Goal: Transaction & Acquisition: Purchase product/service

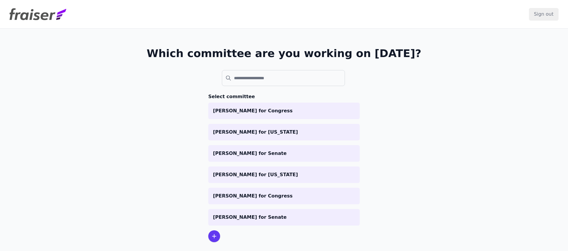
scroll to position [29, 0]
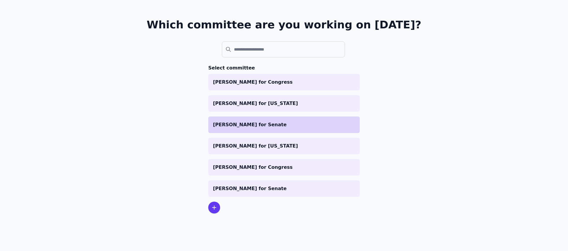
click at [260, 117] on li "[PERSON_NAME] for Senate" at bounding box center [283, 125] width 151 height 17
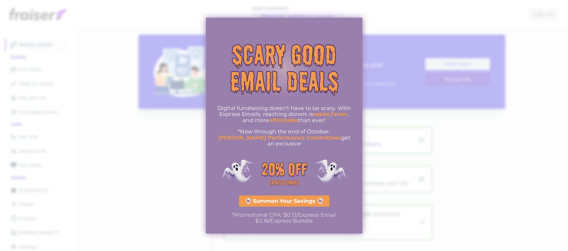
drag, startPoint x: 219, startPoint y: 112, endPoint x: 336, endPoint y: 142, distance: 121.0
click at [336, 142] on div "Digital fundraising doesn't have to be scary. With Express Emails, reaching don…" at bounding box center [284, 126] width 139 height 42
click at [336, 142] on span "get an exclusive" at bounding box center [308, 141] width 83 height 13
drag, startPoint x: 341, startPoint y: 141, endPoint x: 269, endPoint y: 113, distance: 77.3
click at [269, 113] on div "Digital fundraising doesn't have to be scary. With Express Emails, reaching don…" at bounding box center [284, 126] width 139 height 42
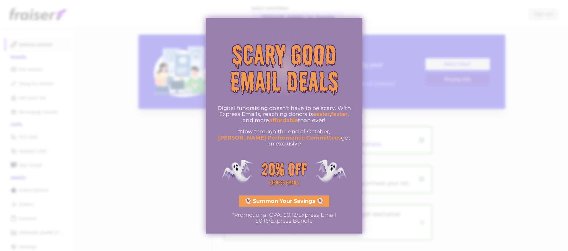
drag, startPoint x: 269, startPoint y: 113, endPoint x: 267, endPoint y: 159, distance: 46.2
click at [269, 113] on span "Digital fundraising doesn't have to be scary. With Express Emails, reaching don…" at bounding box center [283, 111] width 133 height 13
click at [279, 198] on span "👻 Summon Your Savings 👻" at bounding box center [284, 200] width 78 height 5
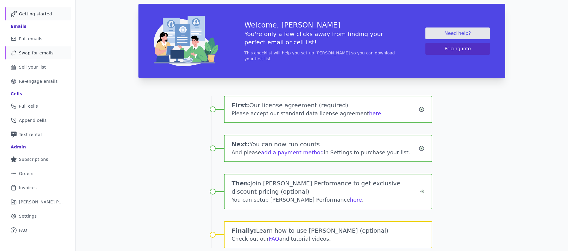
scroll to position [29, 0]
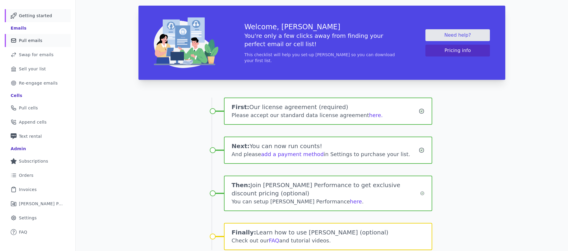
click at [31, 39] on span "Pull emails" at bounding box center [30, 41] width 23 height 6
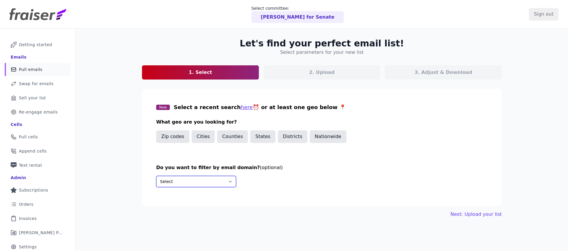
click at [175, 181] on select "Select Include only these domains Include none of these domains" at bounding box center [196, 181] width 80 height 11
click at [491, 216] on button "Next: Upload your list" at bounding box center [475, 214] width 51 height 7
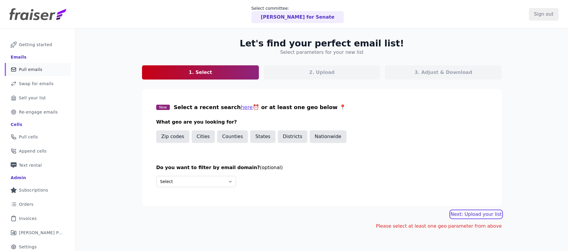
click at [486, 212] on button "Next: Upload your list" at bounding box center [475, 214] width 51 height 7
click at [179, 182] on select "Select Include only these domains Include none of these domains" at bounding box center [196, 181] width 80 height 11
click at [332, 137] on button "Nationwide" at bounding box center [328, 136] width 37 height 12
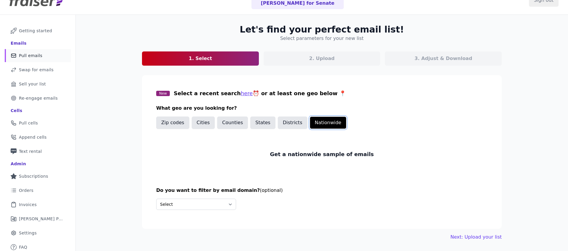
scroll to position [14, 0]
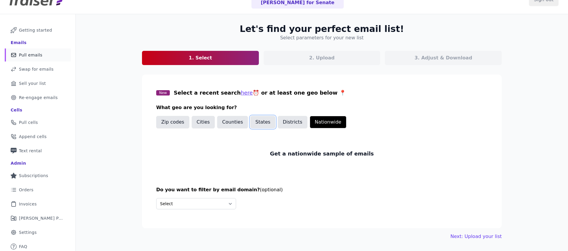
click at [270, 122] on button "States" at bounding box center [262, 122] width 25 height 12
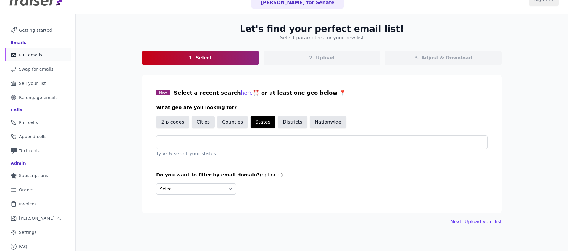
click at [175, 132] on div "New Select a recent search here ⏰ or at least one geo below 📍 What geo are you …" at bounding box center [321, 123] width 331 height 69
click at [176, 140] on input "text" at bounding box center [324, 142] width 326 height 7
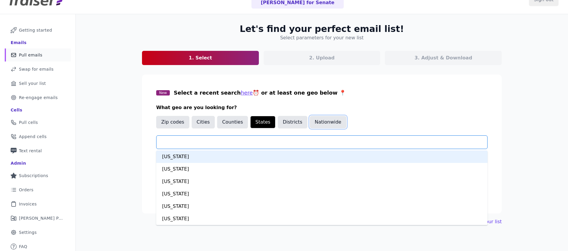
click at [321, 125] on button "Nationwide" at bounding box center [328, 122] width 37 height 12
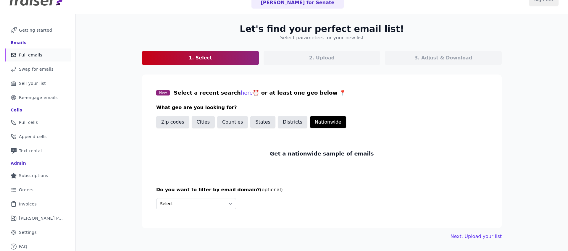
click at [310, 156] on p "Get a nationwide sample of emails" at bounding box center [322, 154] width 104 height 8
click at [285, 118] on button "Districts" at bounding box center [293, 122] width 30 height 12
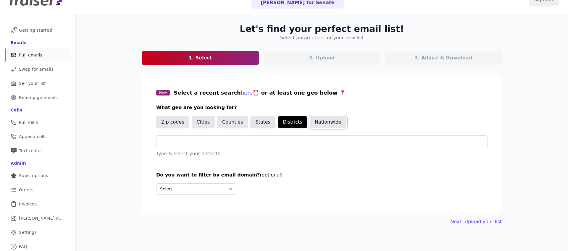
click at [330, 120] on button "Nationwide" at bounding box center [328, 122] width 37 height 12
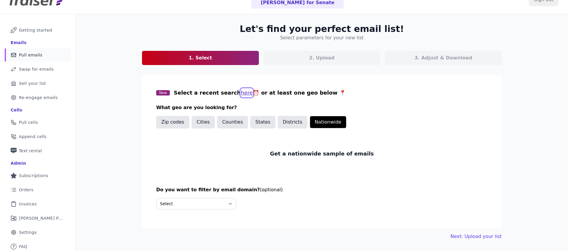
click at [241, 93] on button "here" at bounding box center [247, 93] width 12 height 8
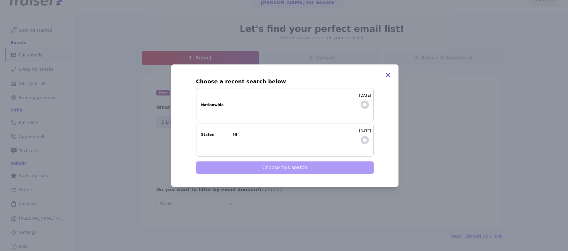
click at [389, 75] on icon "button" at bounding box center [387, 75] width 7 height 7
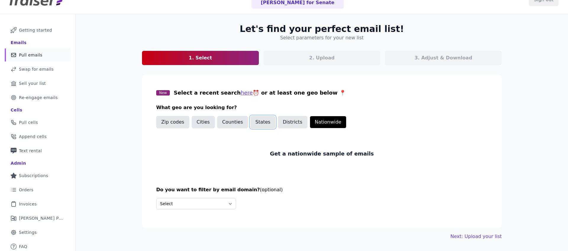
click at [256, 123] on button "States" at bounding box center [262, 122] width 25 height 12
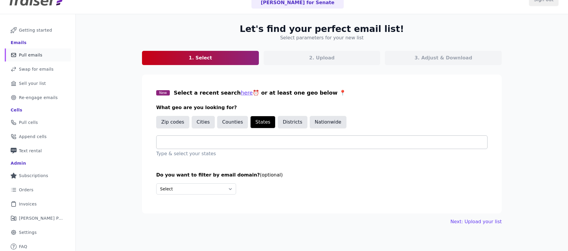
click at [298, 138] on div at bounding box center [324, 142] width 326 height 13
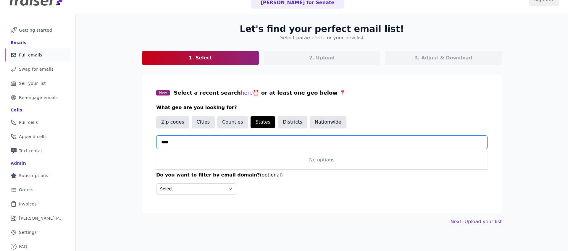
type input "***"
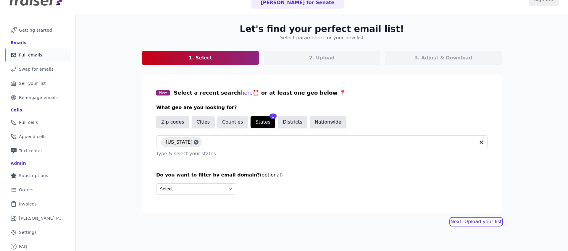
click at [478, 225] on link "Next: Upload your list" at bounding box center [475, 221] width 51 height 7
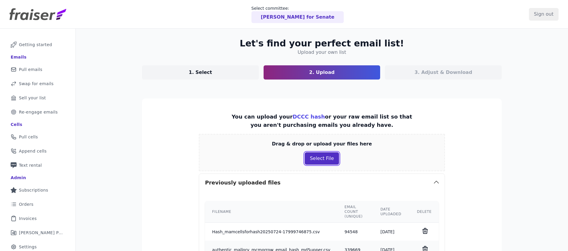
click at [321, 156] on button "Select File" at bounding box center [322, 158] width 34 height 12
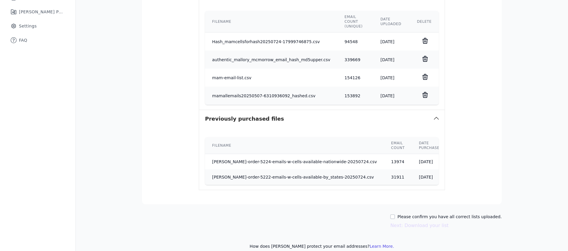
scroll to position [220, 0]
click at [480, 216] on div "Please confirm you have all correct lists uploaded. Next: Download your list" at bounding box center [446, 221] width 112 height 15
click at [481, 214] on label "Please confirm you have all correct lists uploaded." at bounding box center [449, 217] width 104 height 6
click at [395, 215] on input "Please confirm you have all correct lists uploaded." at bounding box center [392, 217] width 5 height 5
checkbox input "true"
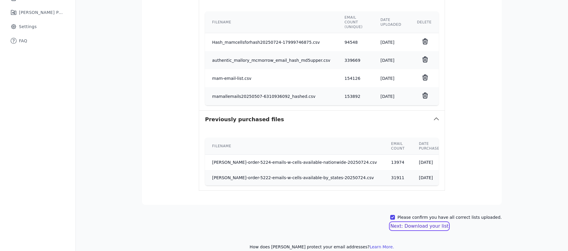
click at [426, 223] on button "Next: Download your list" at bounding box center [419, 226] width 58 height 7
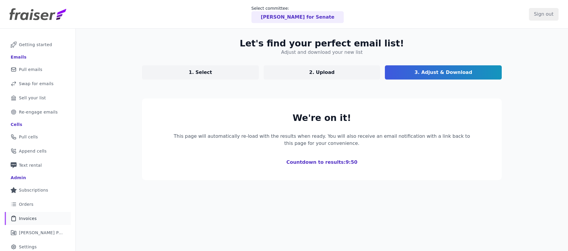
click at [33, 214] on link "Clipboard Icon Outline of a clipboard Invoices" at bounding box center [38, 218] width 66 height 13
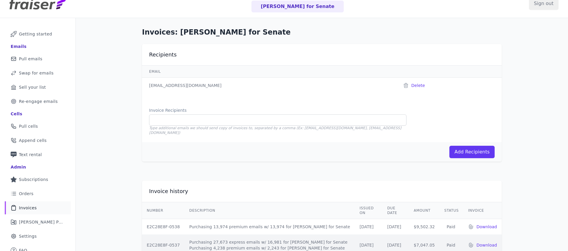
scroll to position [29, 0]
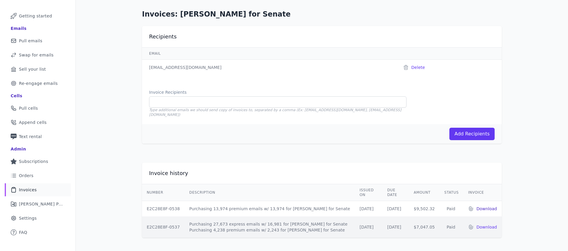
click at [493, 206] on p "Download" at bounding box center [486, 209] width 21 height 6
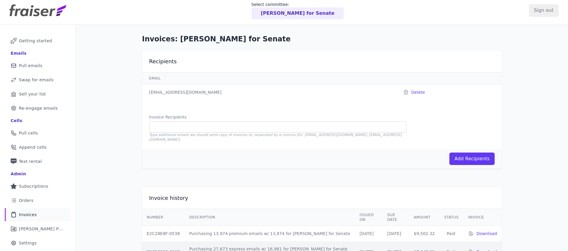
scroll to position [0, 0]
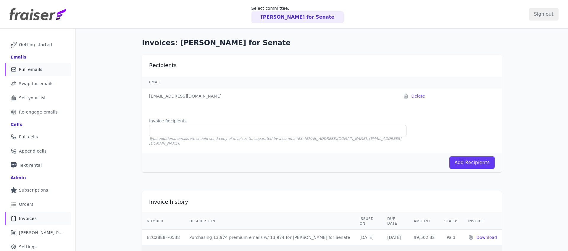
click at [39, 71] on span "Pull emails" at bounding box center [30, 70] width 23 height 6
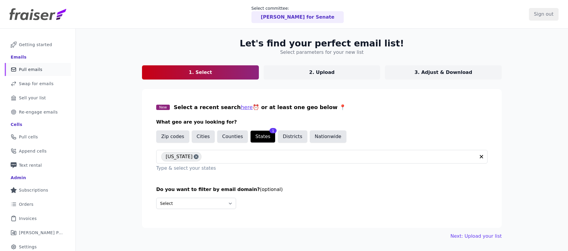
scroll to position [29, 0]
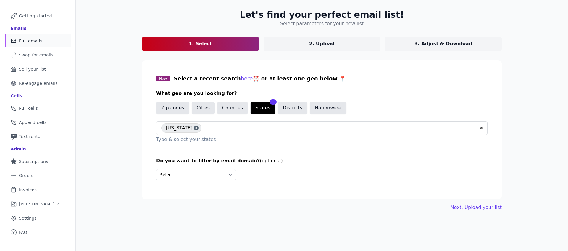
click at [350, 45] on link "2. Upload" at bounding box center [322, 44] width 117 height 14
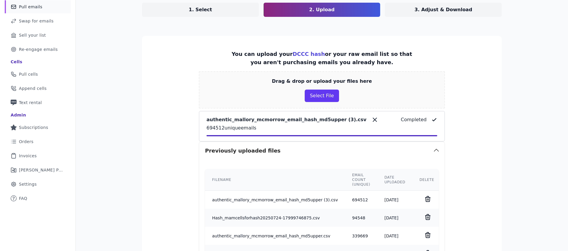
scroll to position [247, 0]
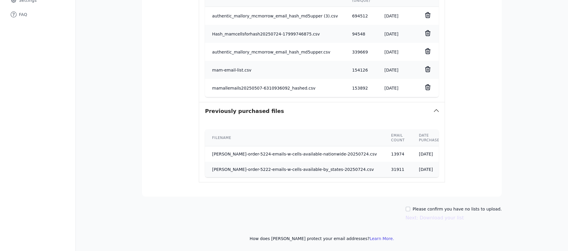
click at [440, 211] on label "Please confirm you have no lists to upload." at bounding box center [457, 209] width 89 height 6
click at [410, 211] on input "Please confirm you have no lists to upload." at bounding box center [407, 209] width 5 height 5
checkbox input "true"
click at [440, 218] on button "Next: Download your list" at bounding box center [434, 217] width 58 height 7
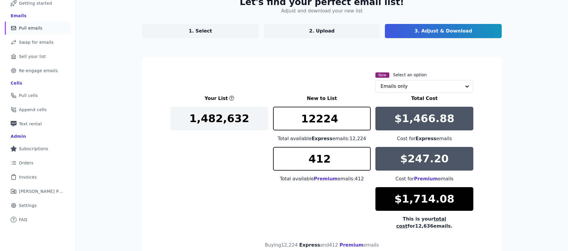
scroll to position [41, 0]
click at [312, 28] on p "2. Upload" at bounding box center [321, 31] width 25 height 7
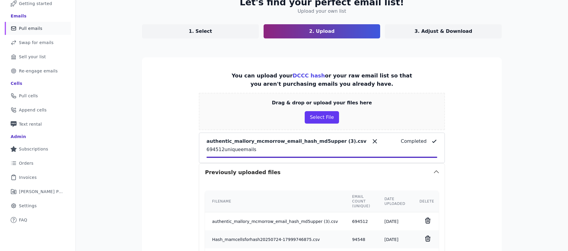
click at [209, 31] on p "1. Select" at bounding box center [200, 31] width 23 height 7
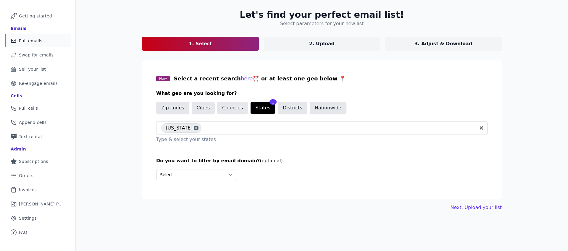
scroll to position [29, 0]
click at [319, 106] on button "Nationwide" at bounding box center [328, 108] width 37 height 12
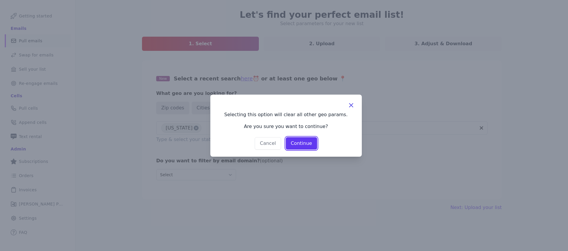
drag, startPoint x: 303, startPoint y: 142, endPoint x: 309, endPoint y: 144, distance: 6.4
click at [303, 142] on button "Continue" at bounding box center [301, 143] width 31 height 12
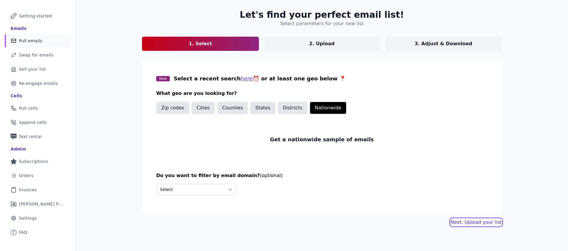
click at [487, 222] on link "Next: Upload your list" at bounding box center [475, 222] width 51 height 7
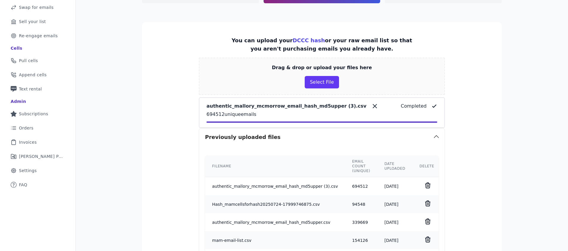
scroll to position [247, 0]
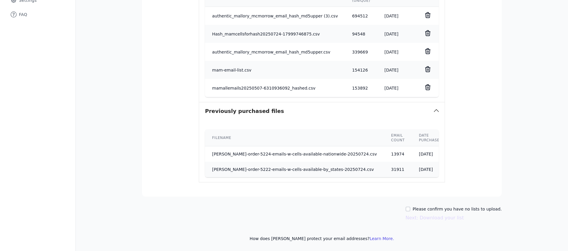
click at [447, 207] on label "Please confirm you have no lists to upload." at bounding box center [457, 209] width 89 height 6
click at [410, 207] on input "Please confirm you have no lists to upload." at bounding box center [407, 209] width 5 height 5
checkbox input "true"
click at [446, 218] on button "Next: Download your list" at bounding box center [434, 217] width 58 height 7
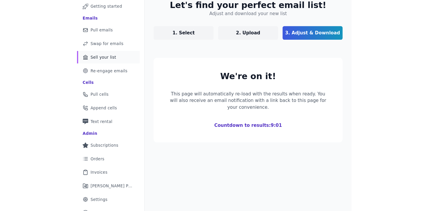
scroll to position [37, 0]
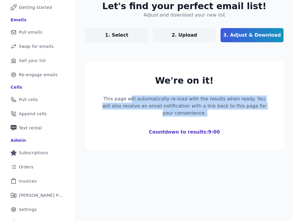
drag, startPoint x: 129, startPoint y: 100, endPoint x: 220, endPoint y: 112, distance: 92.2
click at [220, 112] on div "We're on it! This page will automatically re-load with the results when ready. …" at bounding box center [184, 105] width 170 height 60
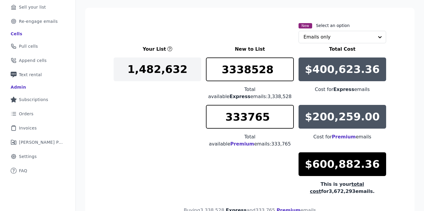
scroll to position [90, 0]
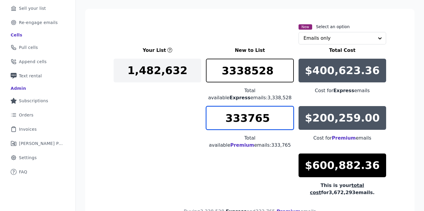
click at [248, 118] on input "333765" at bounding box center [250, 118] width 88 height 24
click at [120, 156] on div "Your List New to List Total Cost 1,482,[PHONE_NUMBER] Total available Express e…" at bounding box center [250, 121] width 272 height 149
click at [232, 122] on input "333765" at bounding box center [250, 118] width 88 height 24
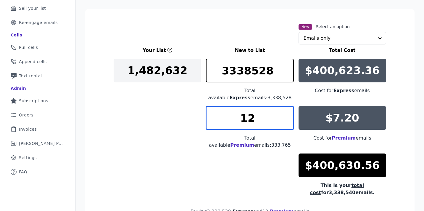
type input "1"
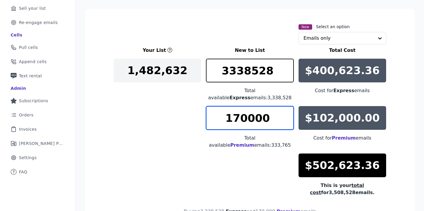
type input "170000"
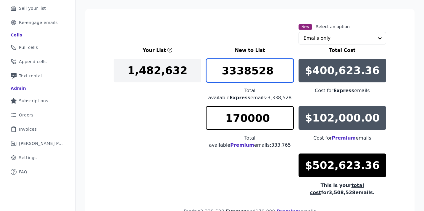
click at [248, 72] on input "3338528" at bounding box center [250, 71] width 88 height 24
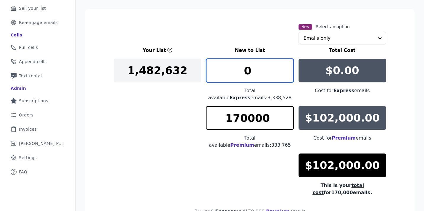
type input "0"
click at [142, 87] on div "Your List New to List Total Cost 1,482,632 0 Total available Express emails: 3,…" at bounding box center [250, 121] width 272 height 149
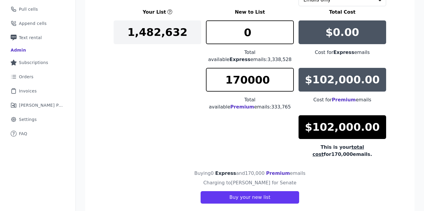
scroll to position [137, 0]
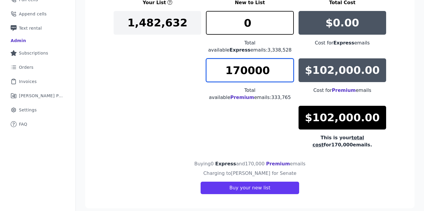
click at [256, 73] on input "170000" at bounding box center [250, 70] width 88 height 24
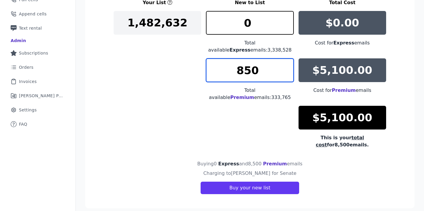
scroll to position [130, 0]
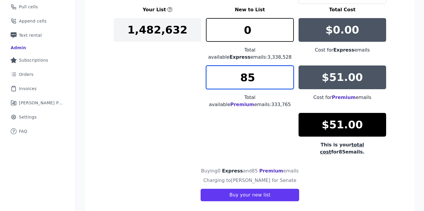
type input "8"
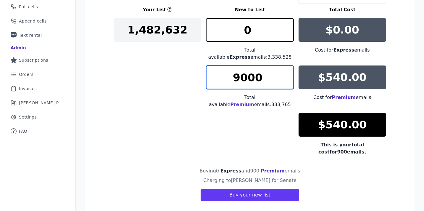
scroll to position [137, 0]
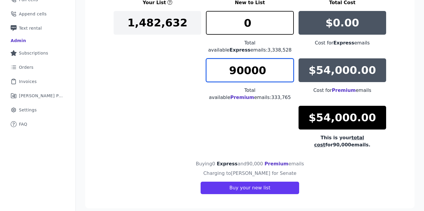
type input "90000"
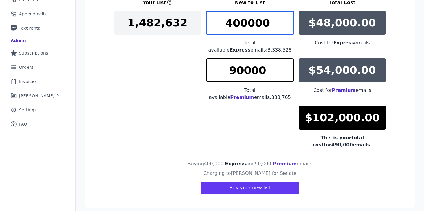
type input "400000"
click at [227, 16] on input "400000" at bounding box center [250, 23] width 88 height 24
click at [111, 69] on section "New Select an option Emails only Your List New to List Total Cost 1,482,632 400…" at bounding box center [249, 84] width 329 height 247
